Goal: Navigation & Orientation: Find specific page/section

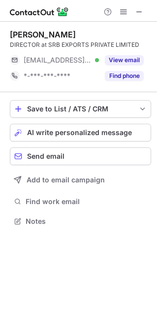
scroll to position [214, 157]
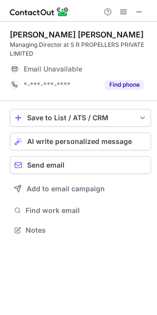
scroll to position [222, 157]
